Goal: Information Seeking & Learning: Learn about a topic

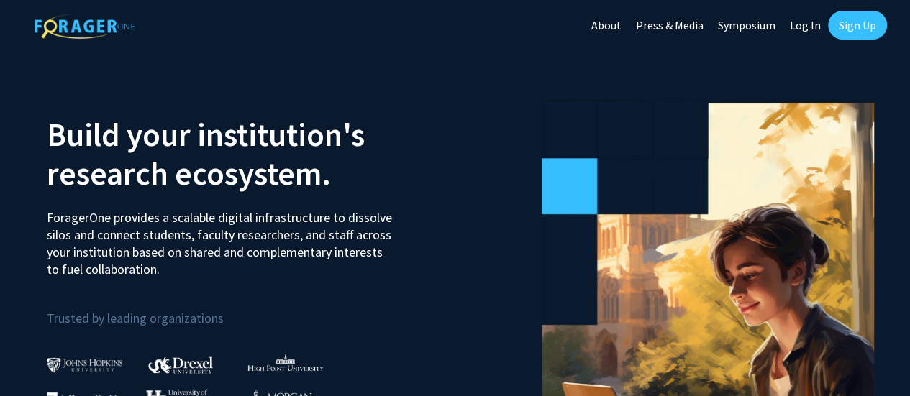
click at [743, 25] on link "Symposium" at bounding box center [747, 25] width 72 height 50
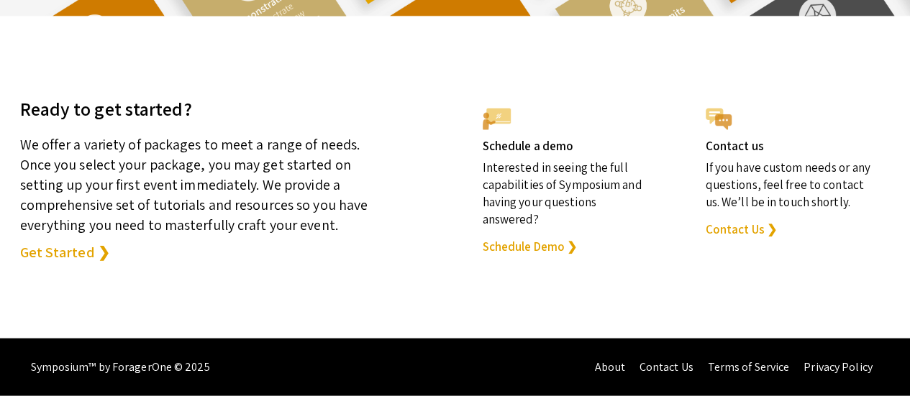
scroll to position [4129, 0]
click at [73, 263] on link "Get Started ❯" at bounding box center [65, 252] width 90 height 20
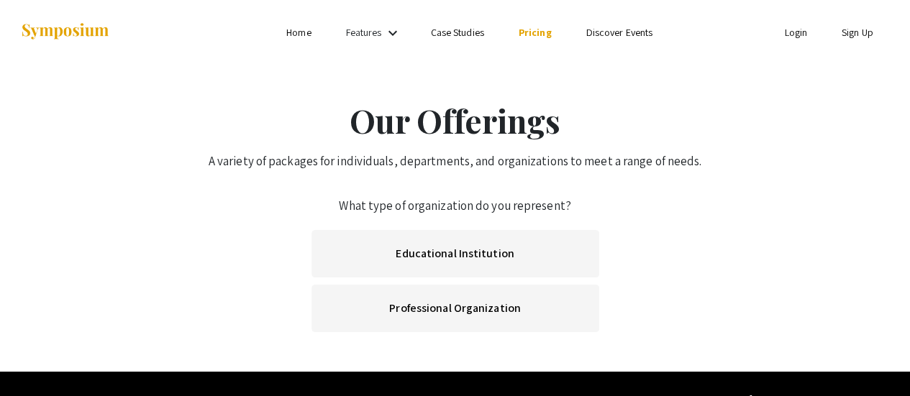
scroll to position [32, 0]
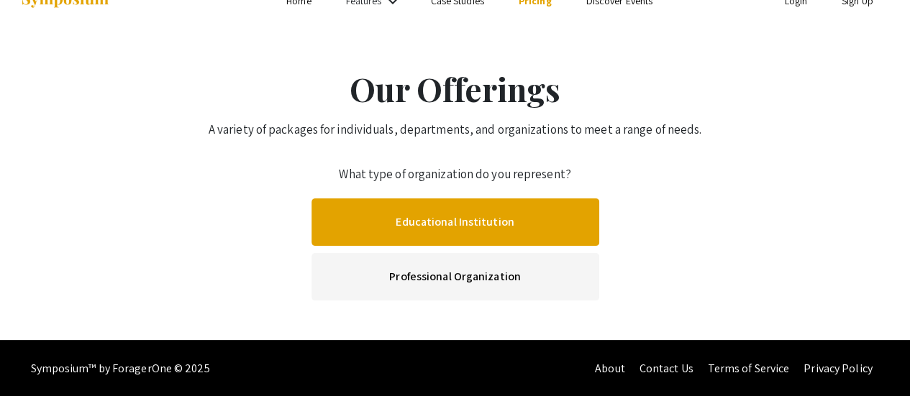
click at [428, 214] on link "Educational Institution" at bounding box center [455, 222] width 288 height 47
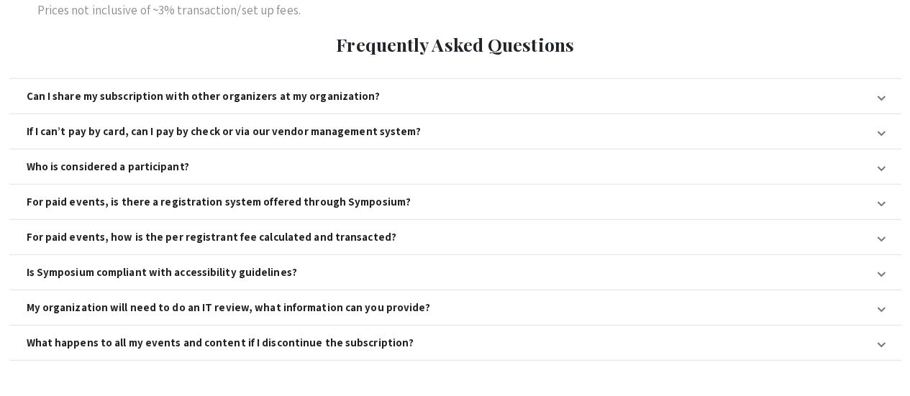
scroll to position [1647, 0]
click at [436, 124] on mat-panel-title "If I can’t pay by card, can I pay by check or via our vendor management system?" at bounding box center [447, 130] width 840 height 13
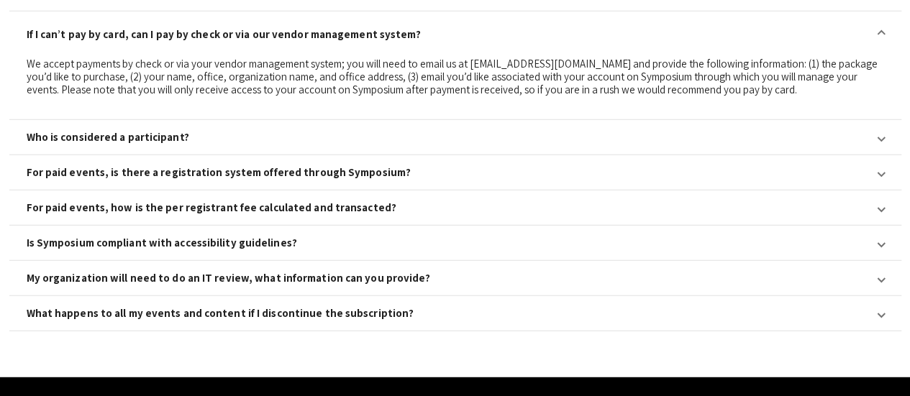
scroll to position [1764, 0]
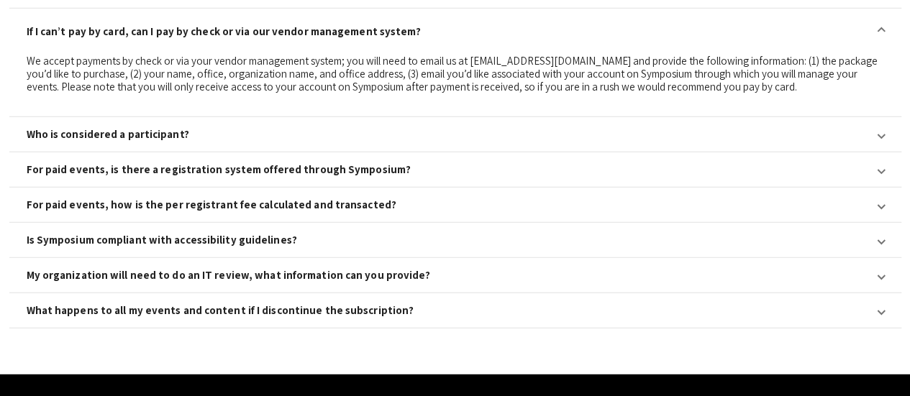
click at [362, 269] on div "My organization will need to do an IT review, what information can you provide?" at bounding box center [229, 275] width 404 height 13
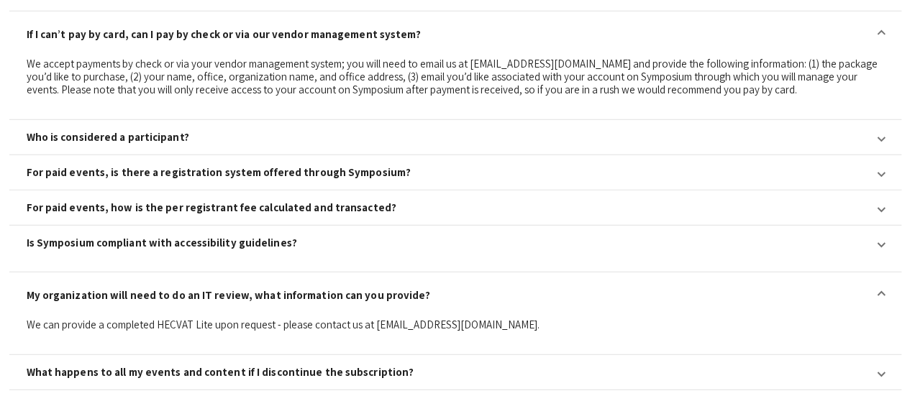
scroll to position [1735, 0]
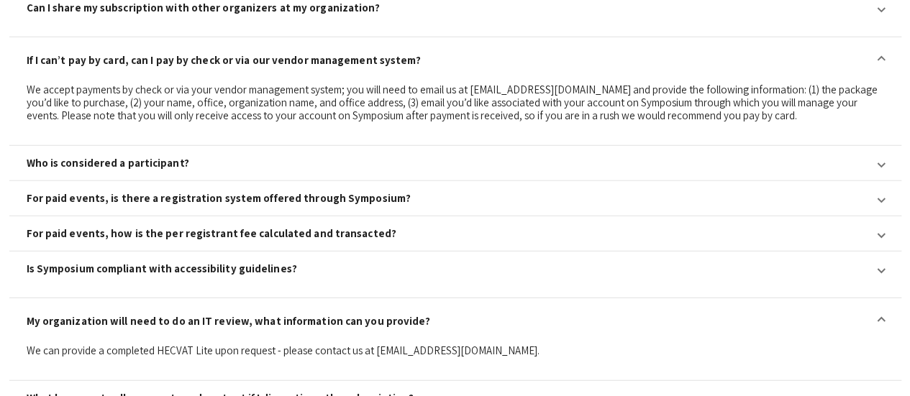
click at [388, 192] on mat-panel-title "For paid events, is there a registration system offered through Symposium?" at bounding box center [447, 198] width 840 height 13
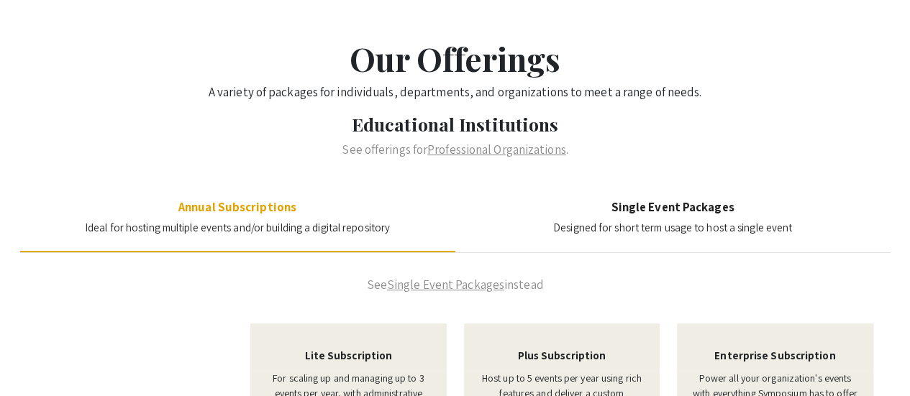
scroll to position [0, 0]
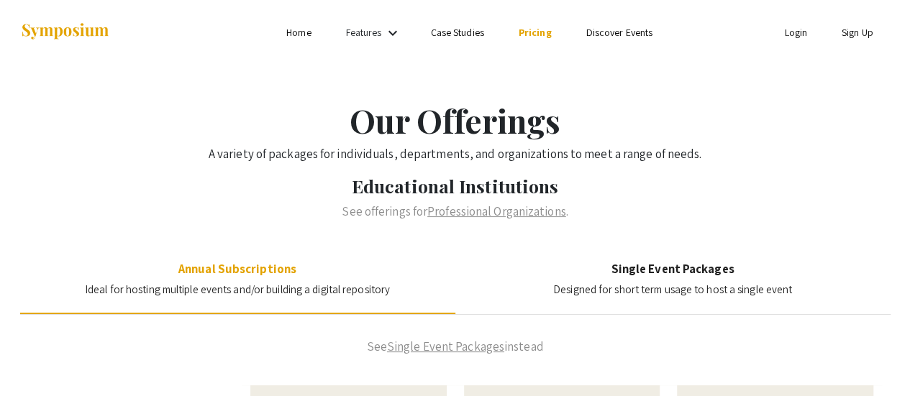
click at [359, 34] on link "Features" at bounding box center [364, 32] width 36 height 13
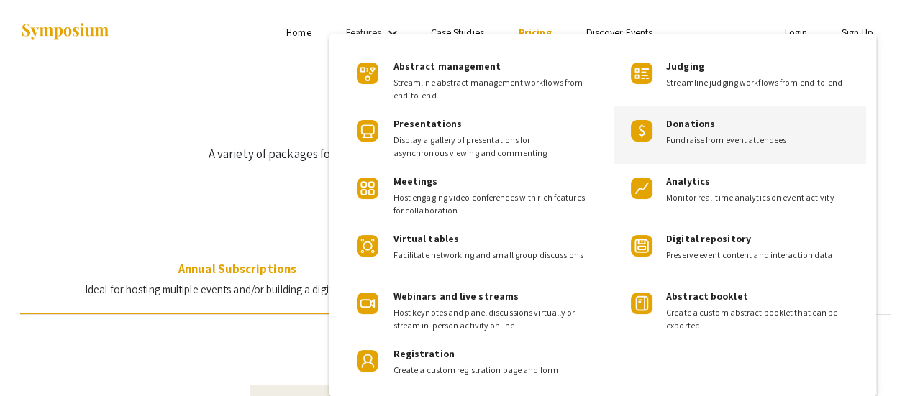
click at [669, 130] on div "Donations Fundraise from event attendees" at bounding box center [760, 126] width 188 height 40
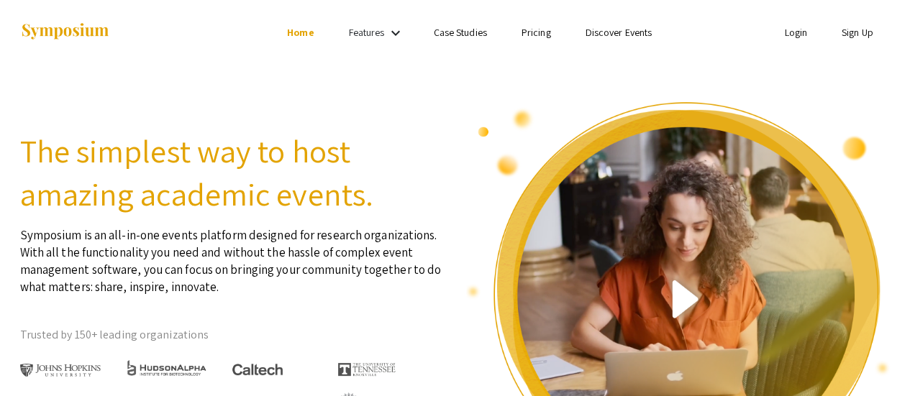
click at [614, 34] on link "Discover Events" at bounding box center [618, 32] width 67 height 13
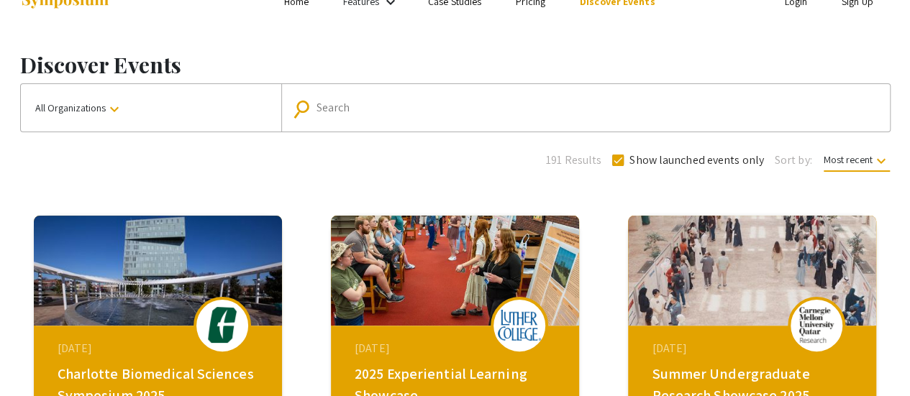
scroll to position [2, 0]
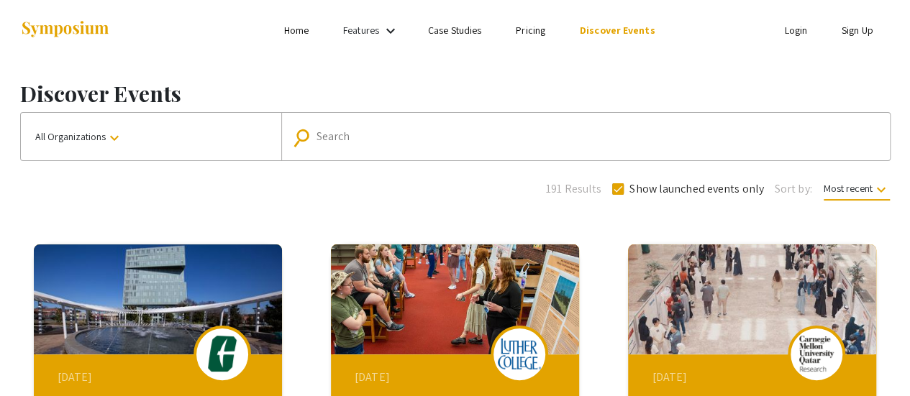
click at [137, 137] on button "All Organizations keyboard_arrow_down" at bounding box center [151, 136] width 260 height 47
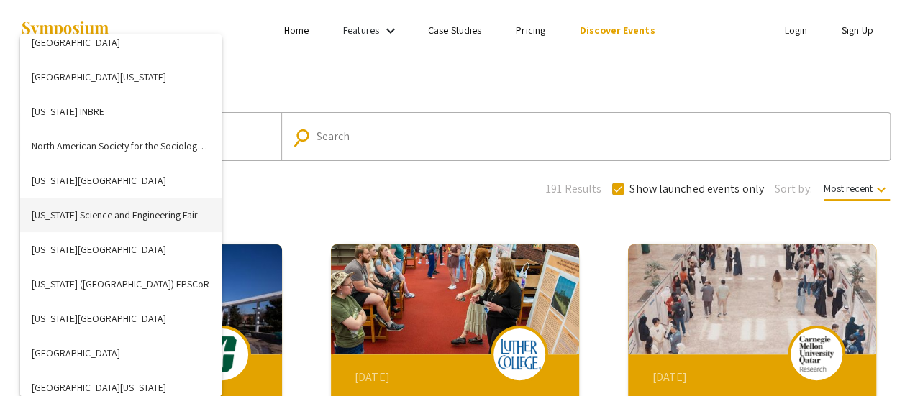
scroll to position [2985, 0]
click at [357, 125] on div at bounding box center [455, 198] width 910 height 396
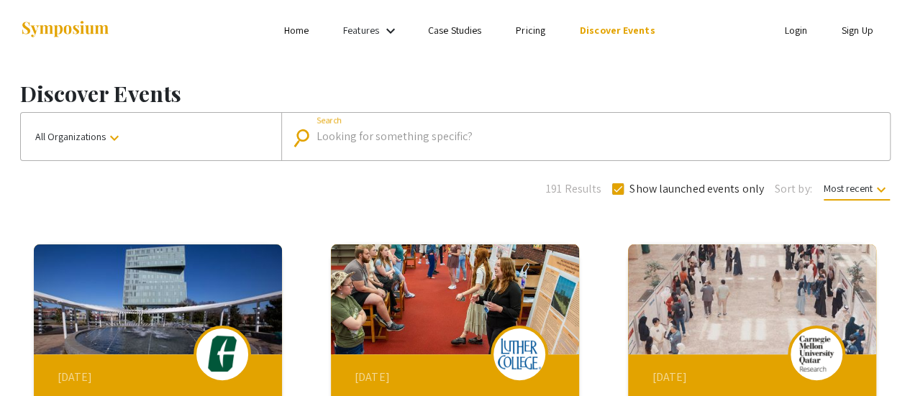
click at [325, 140] on input "Search" at bounding box center [594, 136] width 554 height 13
type input "NC A&T State University"
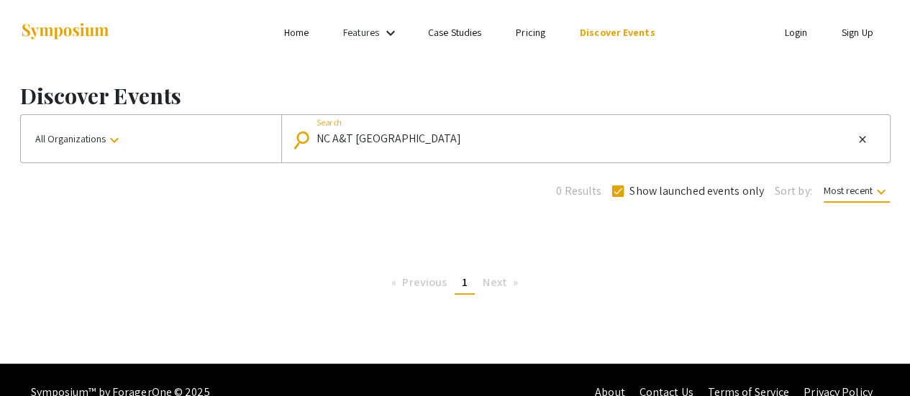
click at [388, 35] on mat-icon "keyboard_arrow_down" at bounding box center [390, 32] width 17 height 17
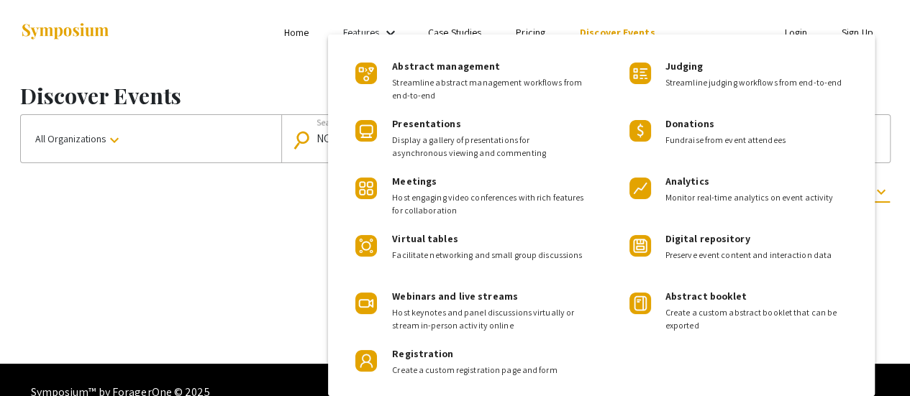
click at [458, 28] on div at bounding box center [455, 198] width 910 height 396
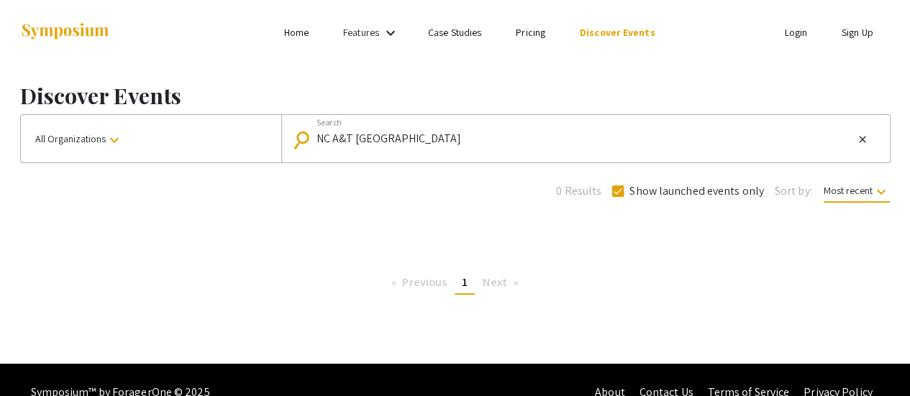
click at [456, 31] on link "Case Studies" at bounding box center [454, 32] width 53 height 13
